Goal: Information Seeking & Learning: Check status

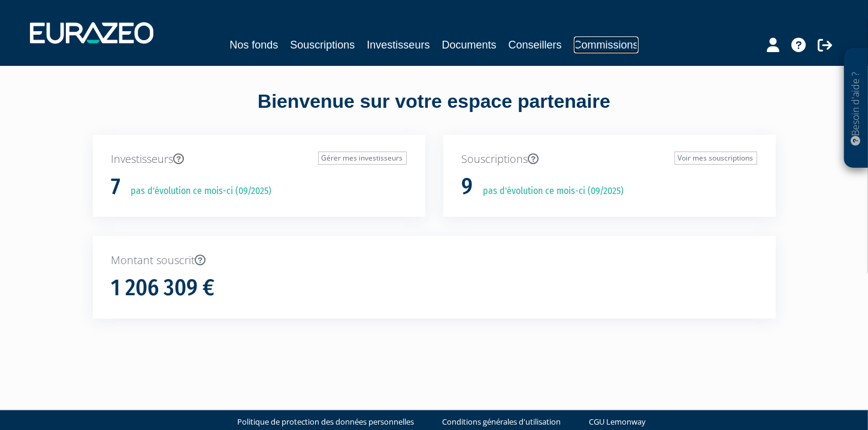
click at [591, 52] on link "Commissions" at bounding box center [606, 45] width 65 height 17
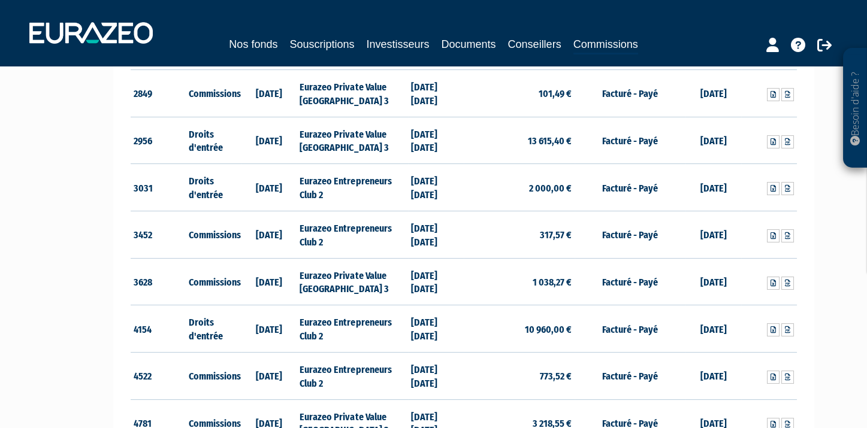
scroll to position [495, 0]
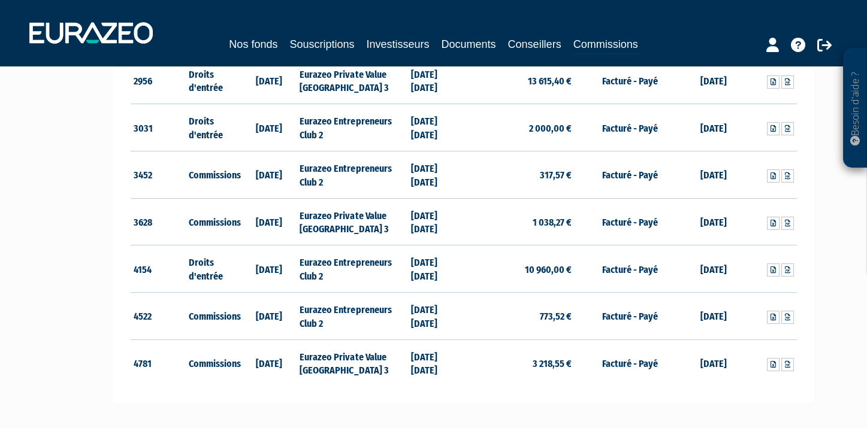
click at [571, 306] on td "773,52 €" at bounding box center [519, 315] width 111 height 47
click at [681, 307] on td "Facturé - Payé" at bounding box center [629, 315] width 111 height 47
click at [630, 316] on td "Facturé - Payé" at bounding box center [629, 315] width 111 height 47
click at [686, 317] on td "[DATE]" at bounding box center [713, 315] width 56 height 47
click at [689, 317] on td "[DATE]" at bounding box center [713, 315] width 56 height 47
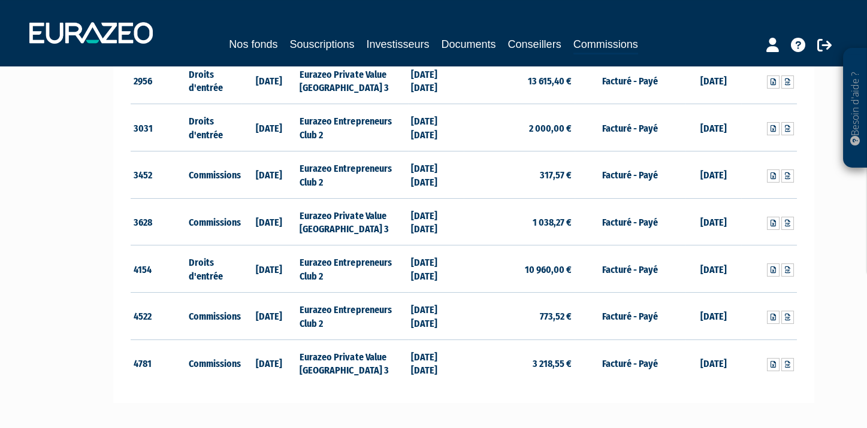
click at [689, 317] on td "[DATE]" at bounding box center [713, 315] width 56 height 47
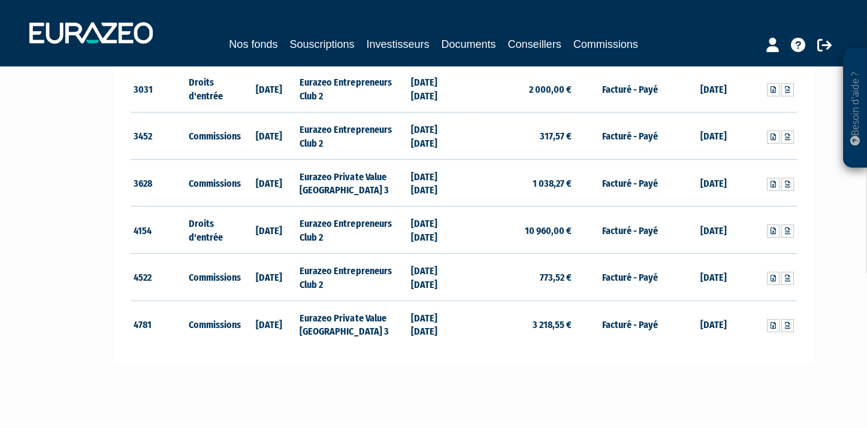
scroll to position [571, 0]
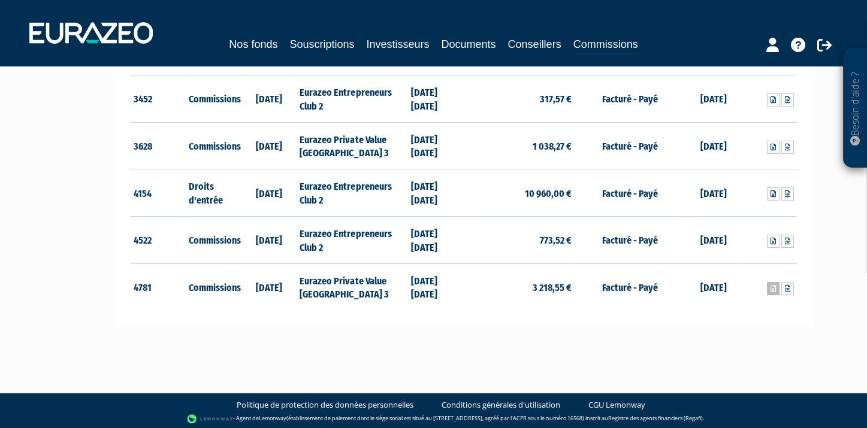
click at [770, 289] on icon at bounding box center [772, 288] width 5 height 7
click at [791, 241] on link at bounding box center [787, 241] width 13 height 13
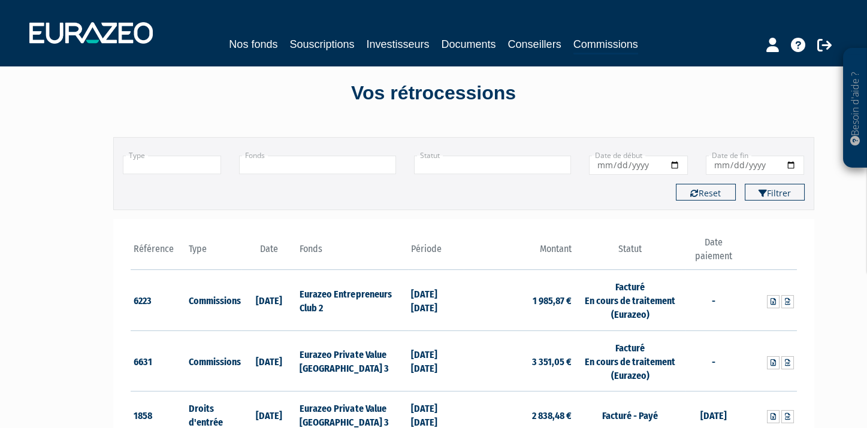
scroll to position [0, 0]
